Goal: Task Accomplishment & Management: Manage account settings

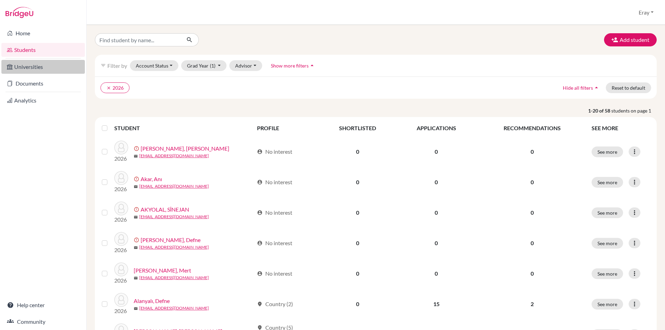
drag, startPoint x: 0, startPoint y: 0, endPoint x: 53, endPoint y: 63, distance: 82.8
click at [53, 63] on link "Universities" at bounding box center [42, 67] width 83 height 14
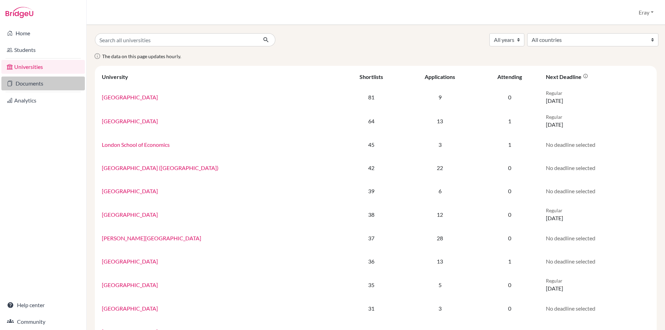
click at [54, 84] on link "Documents" at bounding box center [42, 84] width 83 height 14
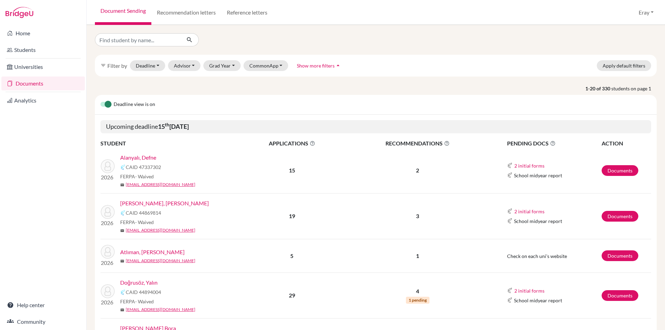
click at [146, 155] on link "Alanyalı, Defne" at bounding box center [138, 157] width 36 height 8
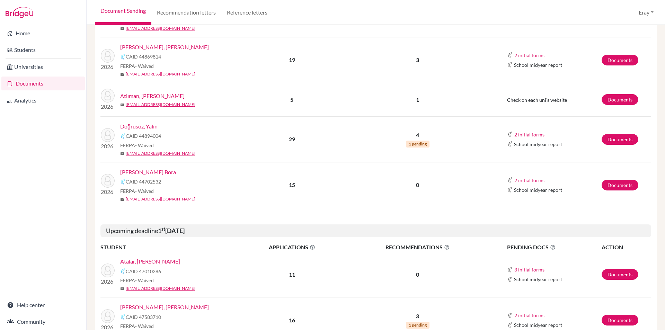
drag, startPoint x: 148, startPoint y: 76, endPoint x: 158, endPoint y: 124, distance: 49.8
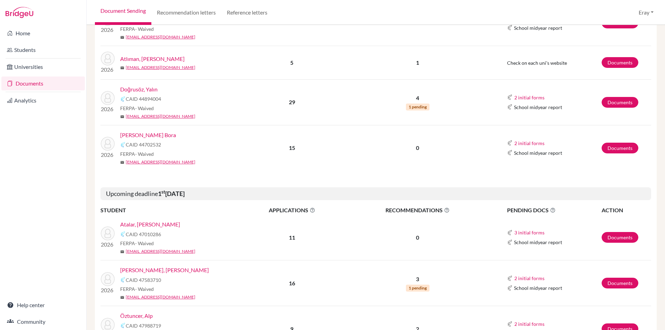
click at [158, 133] on link "[PERSON_NAME] Bora" at bounding box center [148, 135] width 56 height 8
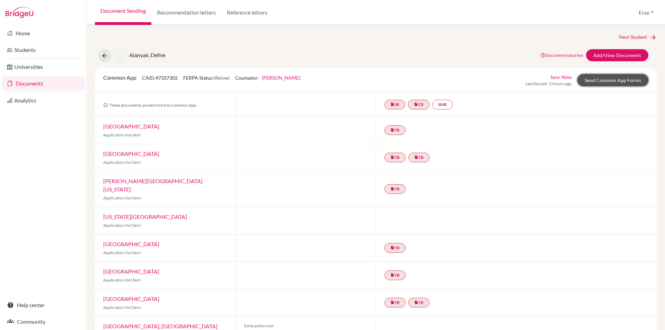
click at [610, 78] on link "Send Common App Forms" at bounding box center [612, 80] width 71 height 12
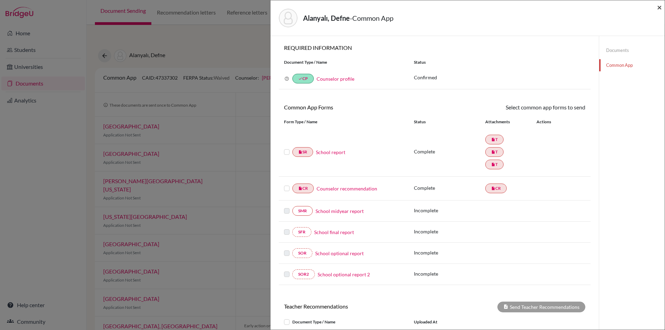
click at [658, 10] on span "×" at bounding box center [659, 7] width 5 height 10
click at [660, 7] on span "×" at bounding box center [659, 7] width 5 height 10
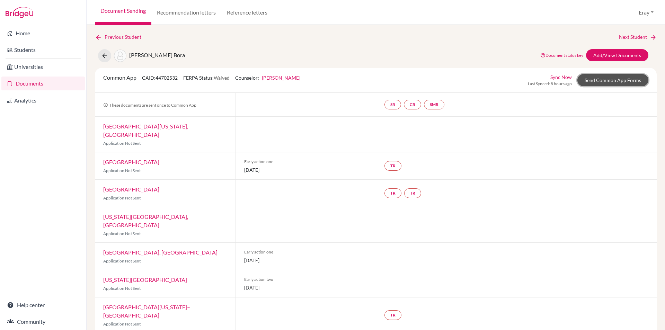
click at [609, 80] on link "Send Common App Forms" at bounding box center [612, 80] width 71 height 12
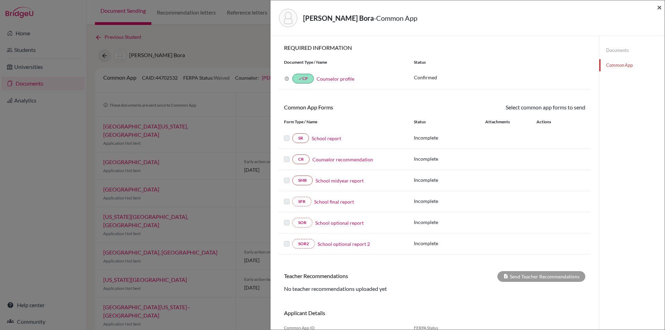
click at [659, 9] on span "×" at bounding box center [659, 7] width 5 height 10
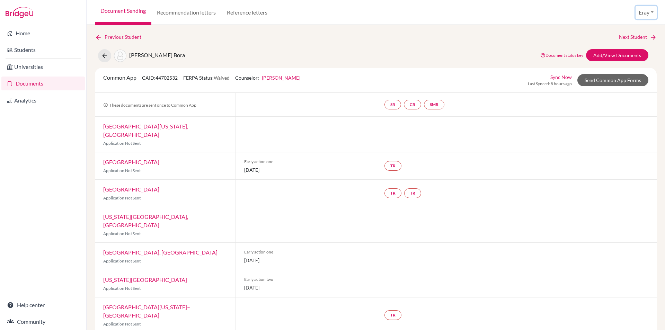
click at [645, 15] on button "Eray" at bounding box center [646, 12] width 21 height 13
click at [619, 32] on link "Profile" at bounding box center [630, 28] width 55 height 11
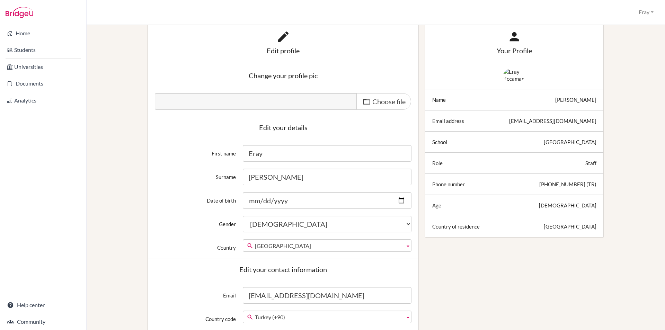
scroll to position [36, 0]
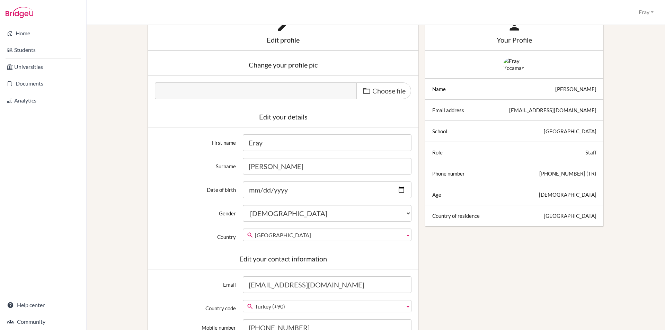
drag, startPoint x: 272, startPoint y: 65, endPoint x: 274, endPoint y: 71, distance: 7.0
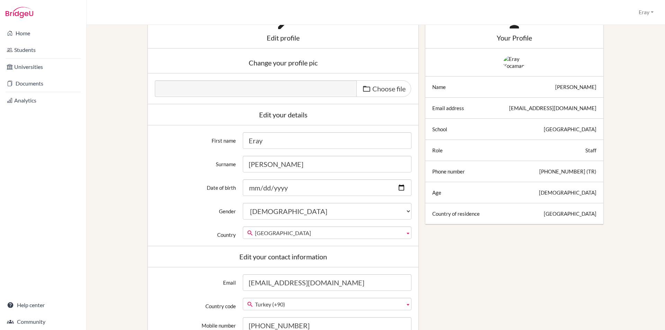
click at [544, 133] on div "[GEOGRAPHIC_DATA]" at bounding box center [570, 129] width 53 height 7
click at [50, 52] on link "Students" at bounding box center [42, 50] width 83 height 14
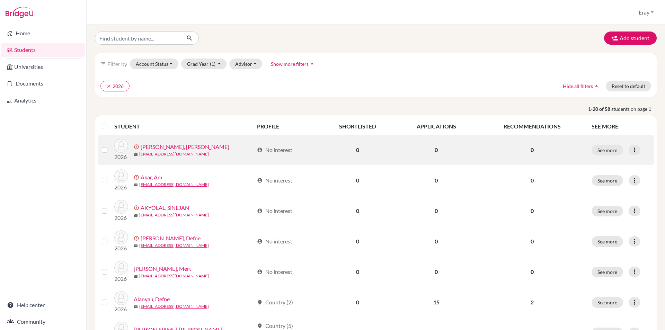
drag, startPoint x: 269, startPoint y: 134, endPoint x: 268, endPoint y: 139, distance: 4.6
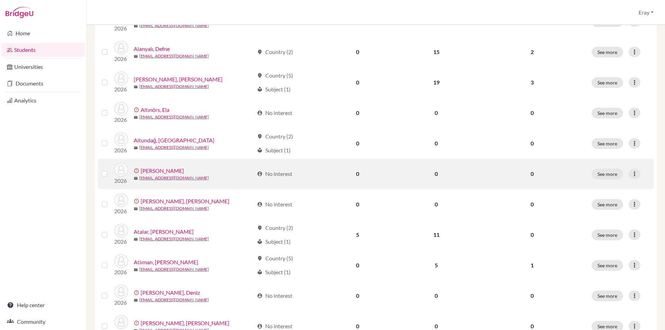
drag, startPoint x: 196, startPoint y: 109, endPoint x: 208, endPoint y: 172, distance: 64.3
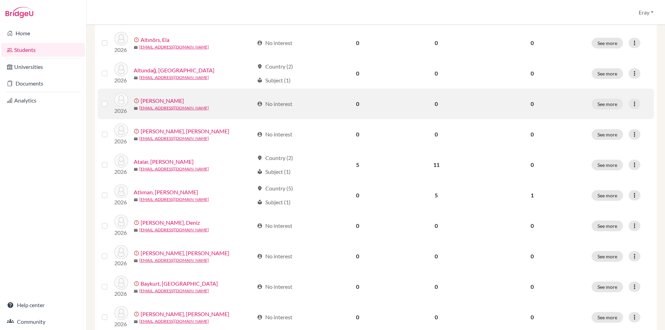
drag, startPoint x: 214, startPoint y: 146, endPoint x: 215, endPoint y: 153, distance: 6.9
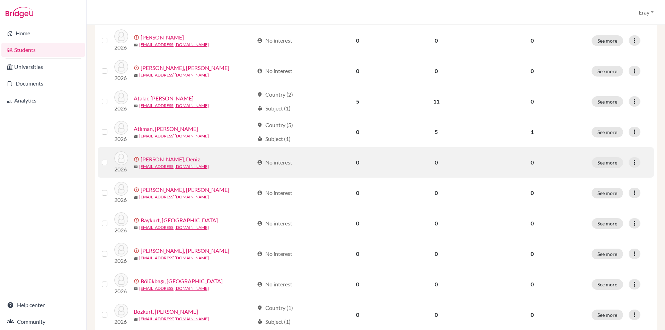
drag, startPoint x: 208, startPoint y: 154, endPoint x: 208, endPoint y: 159, distance: 4.2
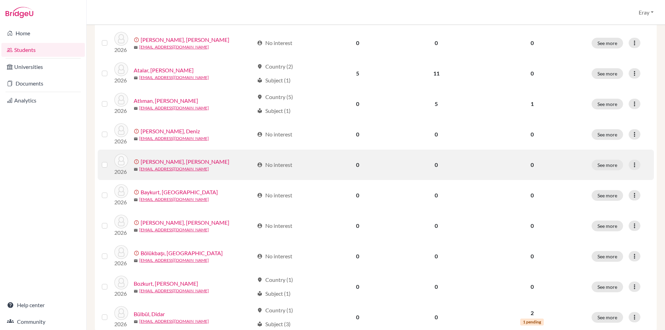
drag, startPoint x: 205, startPoint y: 134, endPoint x: 204, endPoint y: 157, distance: 22.9
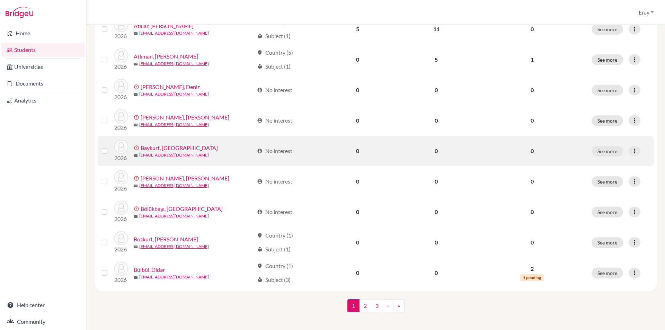
drag, startPoint x: 210, startPoint y: 152, endPoint x: 212, endPoint y: 160, distance: 8.7
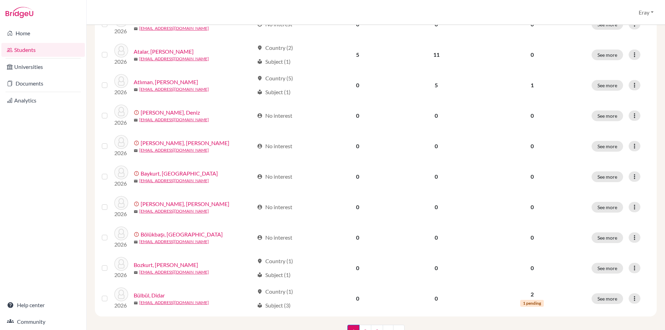
scroll to position [0, 0]
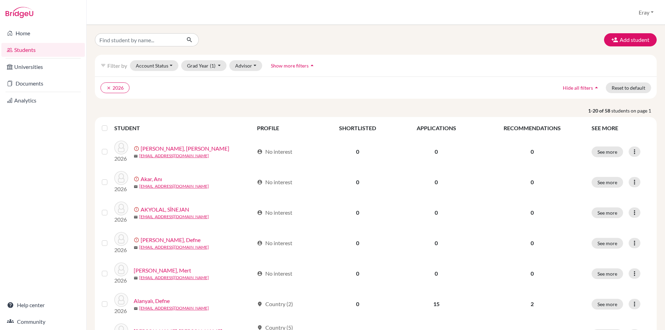
drag, startPoint x: 212, startPoint y: 145, endPoint x: 198, endPoint y: 24, distance: 122.0
click at [156, 36] on input "Find student by name..." at bounding box center [138, 39] width 86 height 13
type input "[PERSON_NAME]"
click button "submit" at bounding box center [189, 39] width 18 height 13
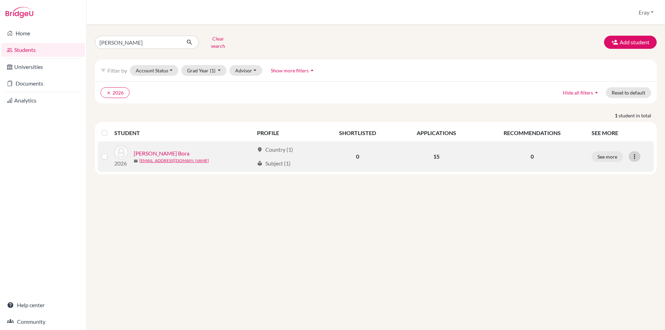
click at [636, 153] on icon at bounding box center [634, 156] width 7 height 7
click at [619, 153] on button "See more" at bounding box center [608, 156] width 32 height 11
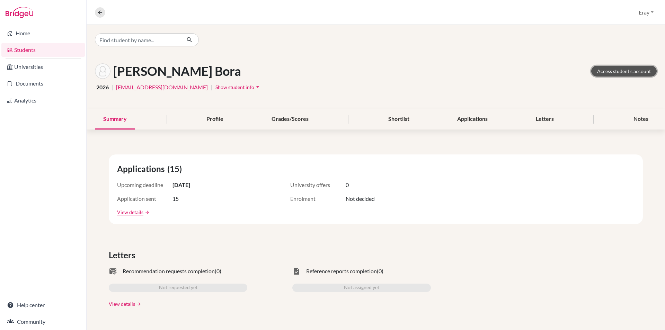
click at [616, 74] on link "Access student's account" at bounding box center [623, 71] width 65 height 11
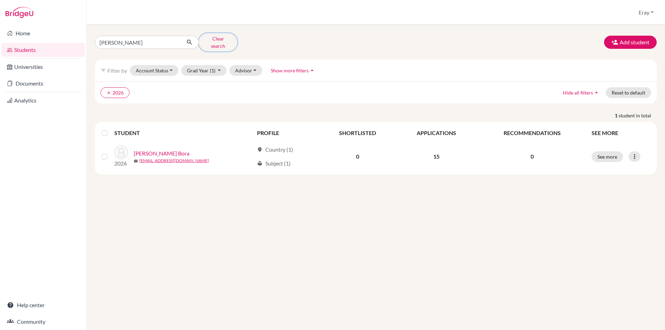
click at [217, 37] on button "Clear search" at bounding box center [218, 42] width 38 height 18
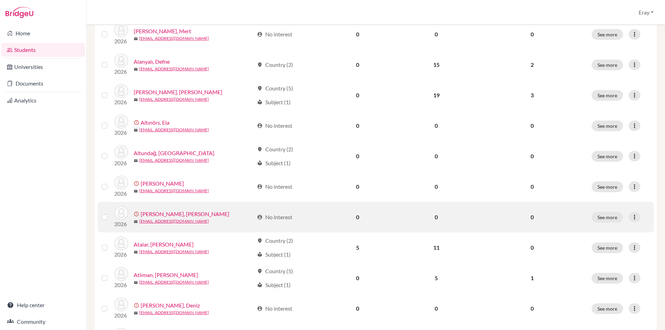
drag, startPoint x: 251, startPoint y: 130, endPoint x: 255, endPoint y: 182, distance: 52.2
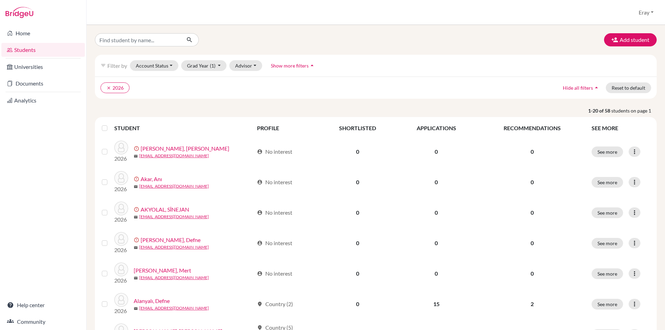
drag, startPoint x: 241, startPoint y: 74, endPoint x: 238, endPoint y: 43, distance: 32.1
click at [139, 37] on input "Find student by name..." at bounding box center [138, 39] width 86 height 13
type input "kaan"
click at [193, 39] on icon "submit" at bounding box center [189, 39] width 7 height 7
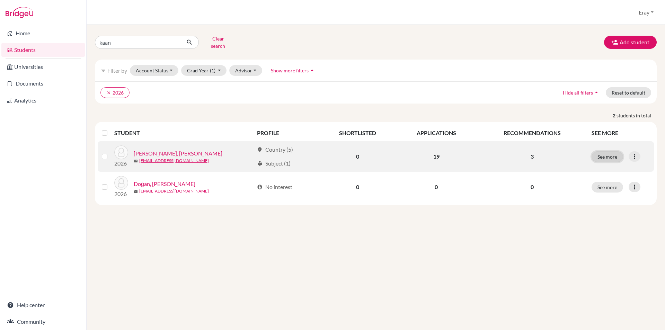
click at [602, 152] on button "See more" at bounding box center [608, 156] width 32 height 11
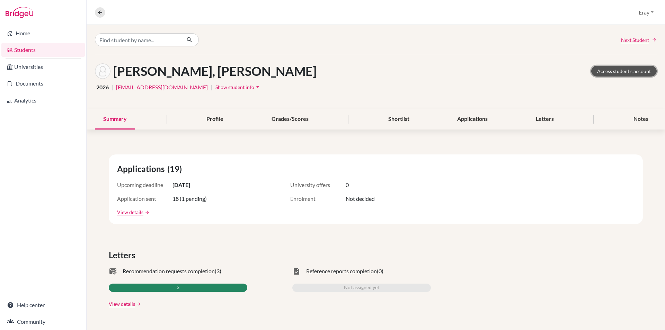
click at [632, 72] on link "Access student's account" at bounding box center [623, 71] width 65 height 11
